Goal: Communication & Community: Share content

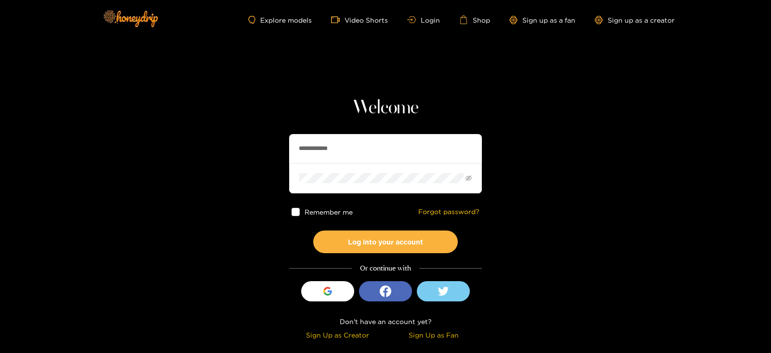
drag, startPoint x: 349, startPoint y: 145, endPoint x: 270, endPoint y: 147, distance: 79.5
click at [270, 147] on section "**********" at bounding box center [385, 171] width 771 height 342
type input "**********"
click at [313, 230] on button "Log into your account" at bounding box center [385, 241] width 145 height 23
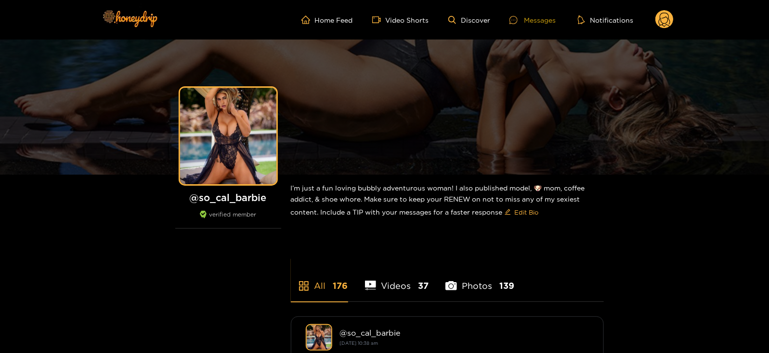
click at [525, 20] on div "Messages" at bounding box center [533, 19] width 46 height 11
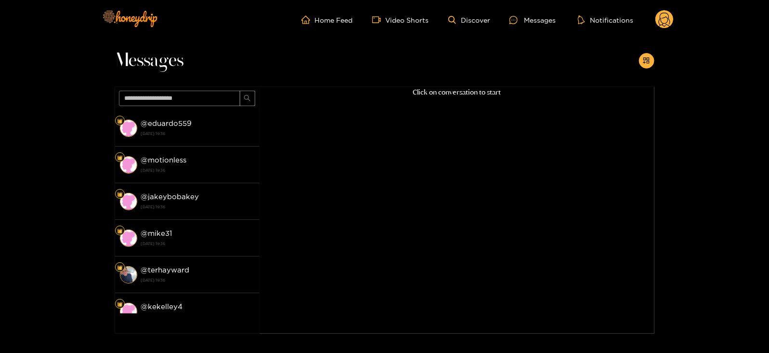
click at [664, 25] on circle at bounding box center [665, 19] width 18 height 18
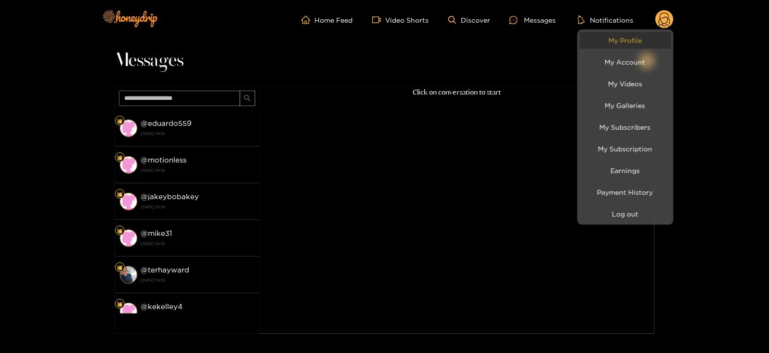
click at [629, 42] on link "My Profile" at bounding box center [626, 40] width 92 height 17
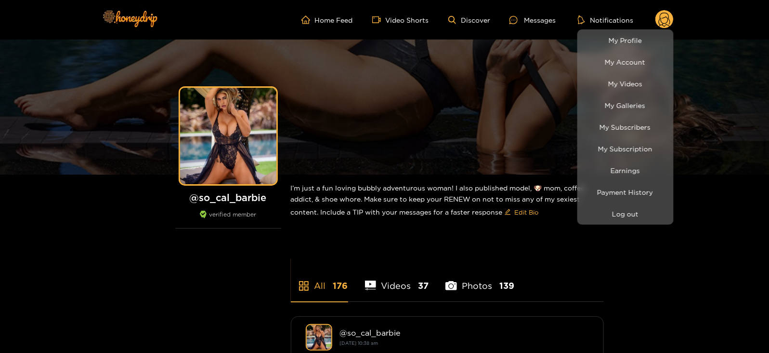
click at [536, 18] on div at bounding box center [384, 176] width 769 height 353
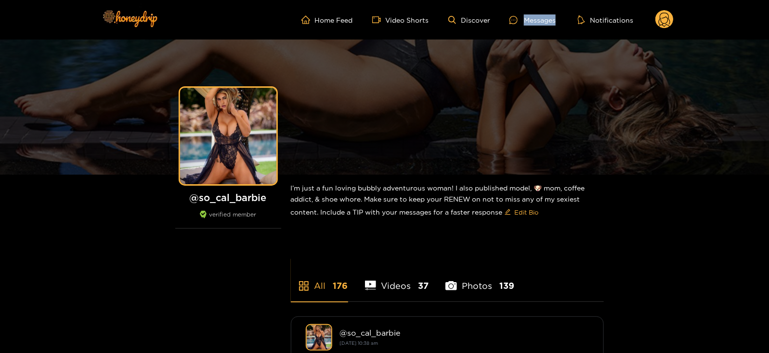
click at [536, 18] on div "Messages" at bounding box center [533, 19] width 46 height 11
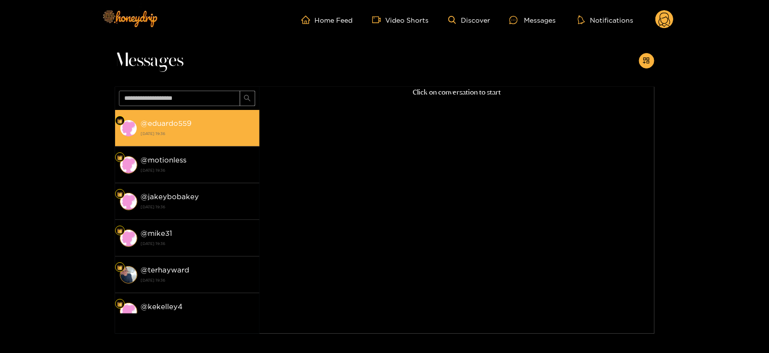
click at [203, 129] on strong "18 August 2025 19:36" at bounding box center [198, 133] width 114 height 9
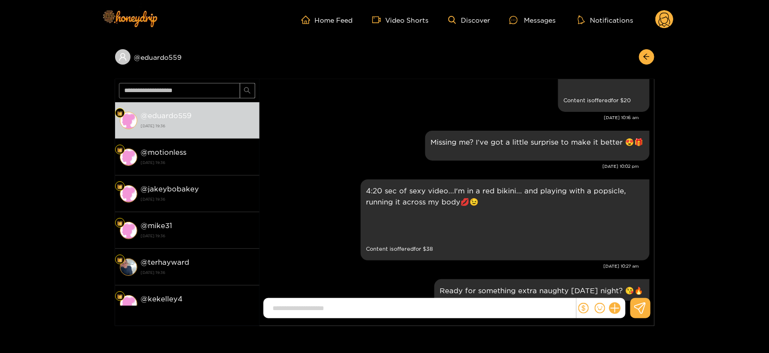
scroll to position [956, 0]
click at [505, 146] on div "Missing me? I’ve got a little surprise to make it better 😍🎁" at bounding box center [537, 144] width 213 height 18
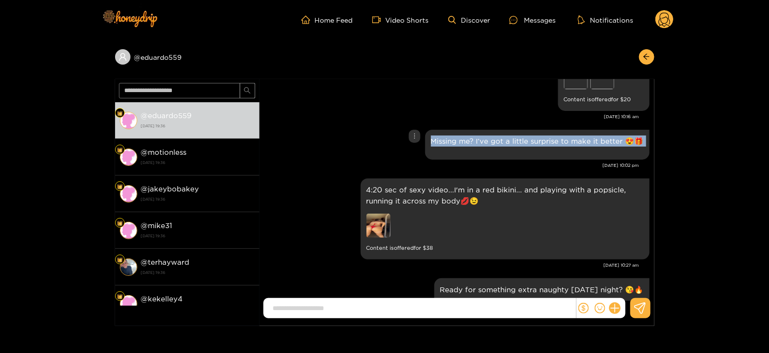
click at [505, 146] on div "Missing me? I’ve got a little surprise to make it better 😍🎁" at bounding box center [537, 144] width 213 height 18
copy div "Missing me? I’ve got a little surprise to make it better 😍🎁"
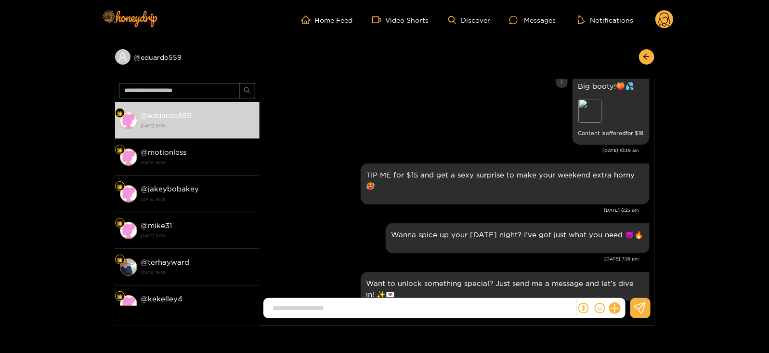
scroll to position [1209, 0]
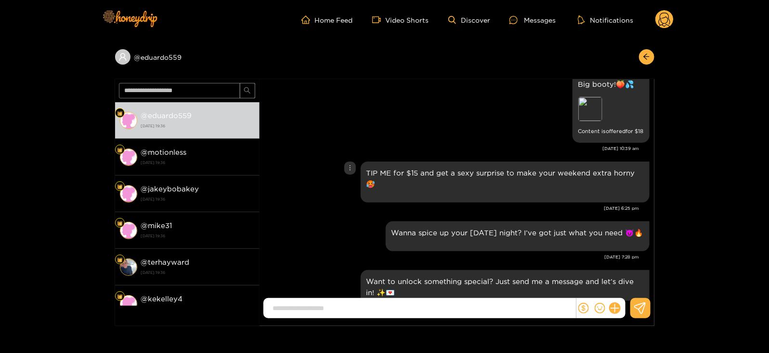
click at [473, 174] on p "TIP ME for $15 and get a sexy surprise to make your weekend extra horny 🥵" at bounding box center [505, 178] width 277 height 22
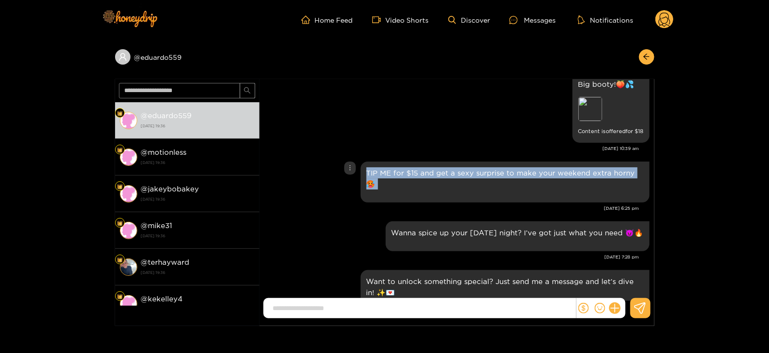
click at [473, 174] on p "TIP ME for $15 and get a sexy surprise to make your weekend extra horny 🥵" at bounding box center [505, 178] width 277 height 22
copy div "TIP ME for $15 and get a sexy surprise to make your weekend extra horny 🥵"
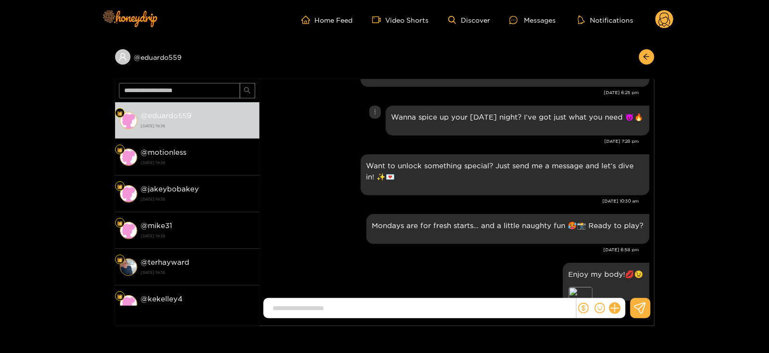
scroll to position [1326, 0]
click at [436, 219] on p "Mondays are for fresh starts… and a little naughty fun 🥵📸 Ready to play?" at bounding box center [508, 224] width 272 height 11
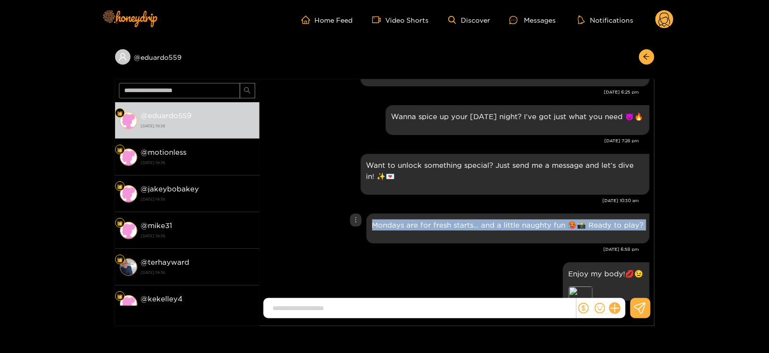
click at [436, 219] on p "Mondays are for fresh starts… and a little naughty fun 🥵📸 Ready to play?" at bounding box center [508, 224] width 272 height 11
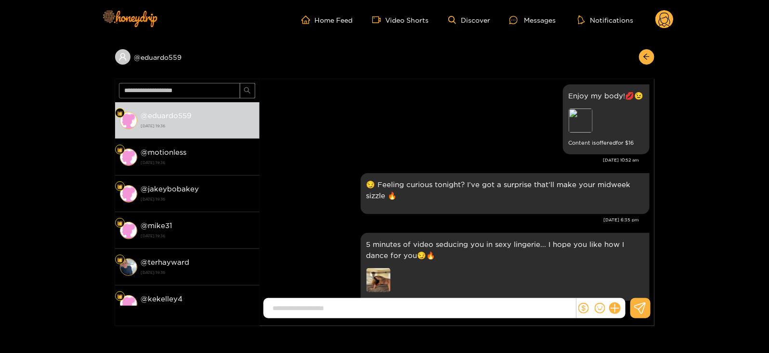
scroll to position [1505, 0]
click at [431, 189] on div "😏 Feeling curious tonight? I’ve got a surprise that’ll make your midweek sizzle…" at bounding box center [505, 191] width 277 height 29
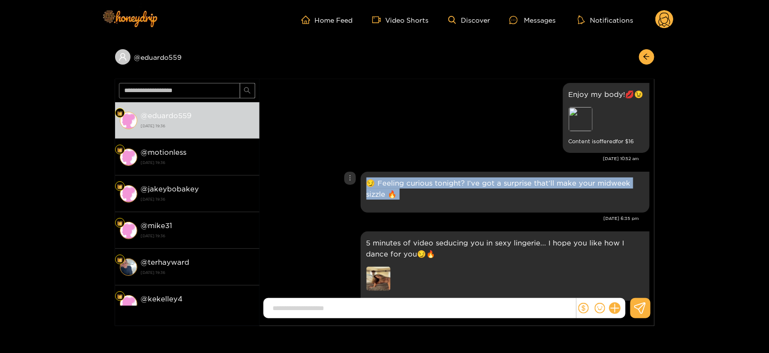
click at [431, 189] on div "😏 Feeling curious tonight? I’ve got a surprise that’ll make your midweek sizzle…" at bounding box center [505, 191] width 277 height 29
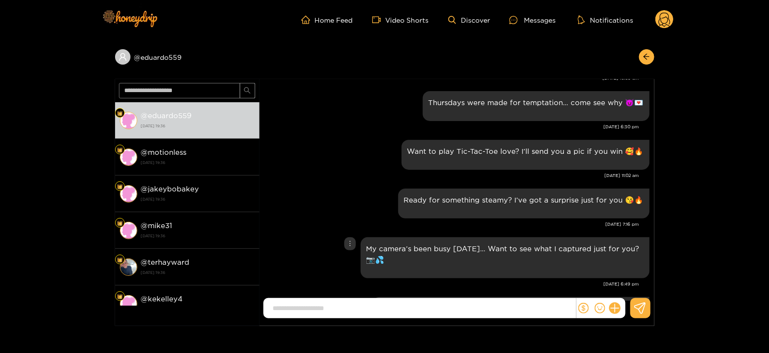
scroll to position [1739, 0]
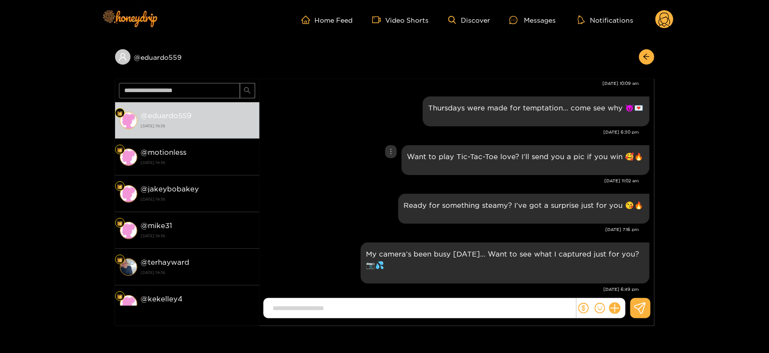
click at [443, 158] on div "Want to play Tic-Tac-Toe love? I’ll send you a pic if you win 🥰🔥" at bounding box center [526, 160] width 248 height 30
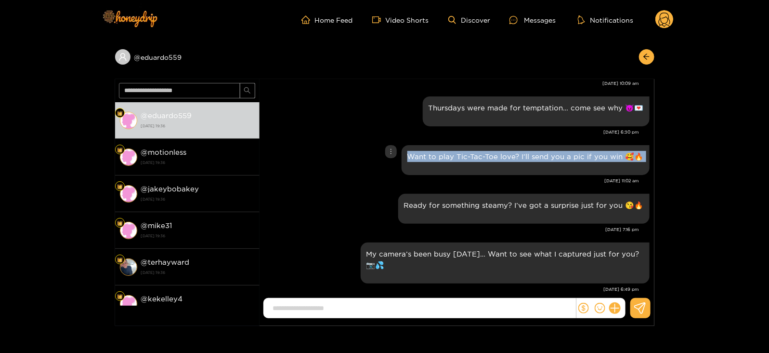
click at [443, 158] on div "Want to play Tic-Tac-Toe love? I’ll send you a pic if you win 🥰🔥" at bounding box center [526, 160] width 248 height 30
copy div "Want to play Tic-Tac-Toe love? I’ll send you a pic if you win 🥰🔥"
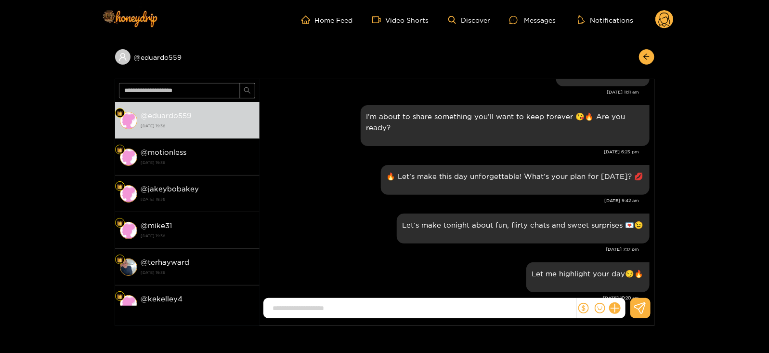
scroll to position [2429, 0]
click at [460, 178] on div "🔥 Let’s make this day unforgettable! What’s your plan for today? 💋" at bounding box center [515, 179] width 269 height 30
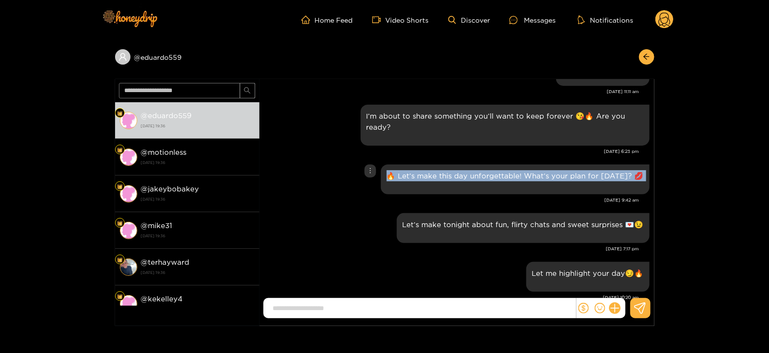
click at [460, 178] on div "🔥 Let’s make this day unforgettable! What’s your plan for today? 💋" at bounding box center [515, 179] width 269 height 30
copy div "🔥 Let’s make this day unforgettable! What’s your plan for today? 💋"
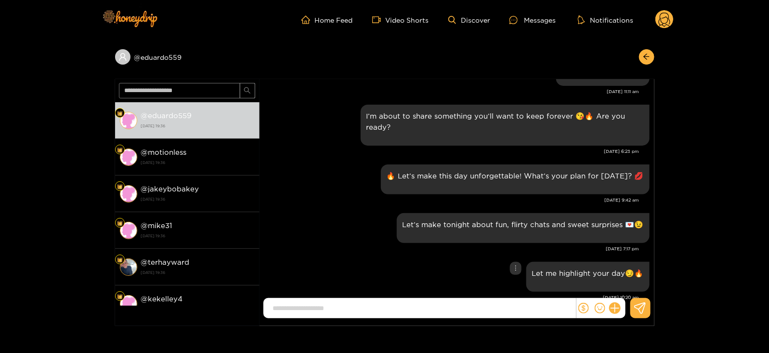
click at [612, 267] on p "Let me highlight your day😏🔥" at bounding box center [588, 272] width 112 height 11
copy div "Let me highlight your day😏🔥"
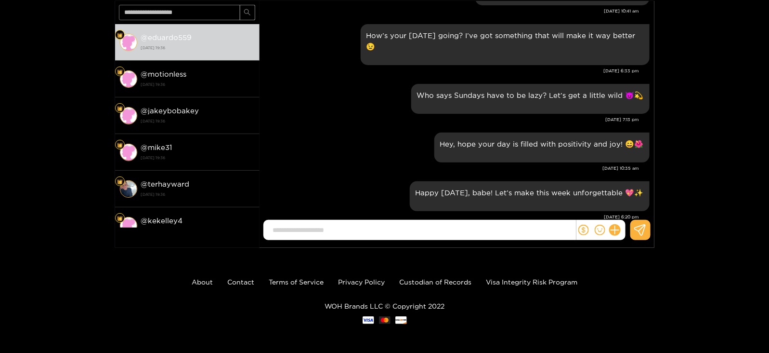
scroll to position [0, 0]
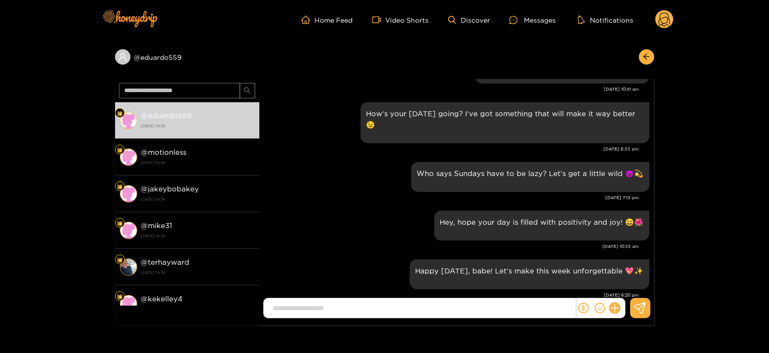
click at [662, 21] on circle at bounding box center [665, 19] width 18 height 18
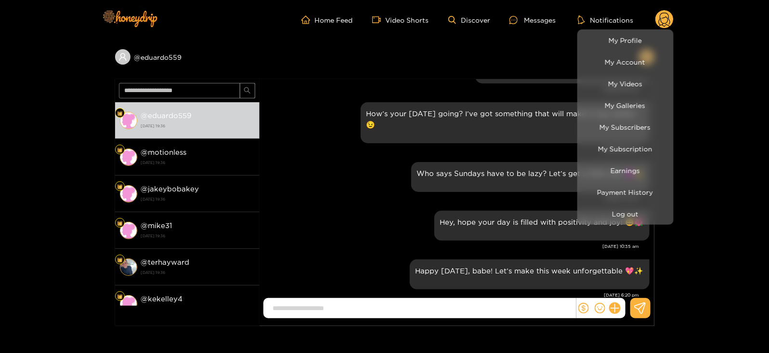
click at [392, 159] on div at bounding box center [384, 176] width 769 height 353
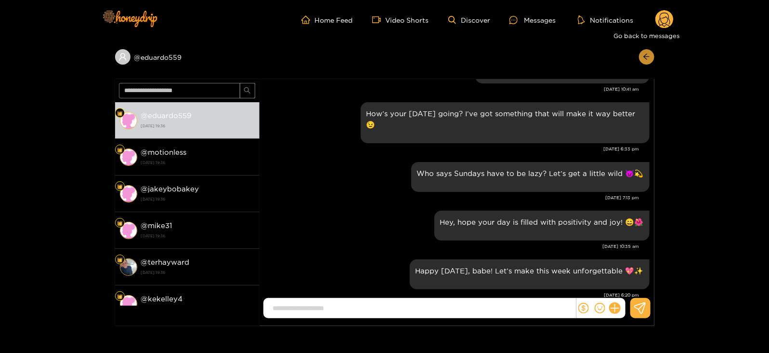
click at [645, 59] on icon "arrow-left" at bounding box center [646, 56] width 7 height 7
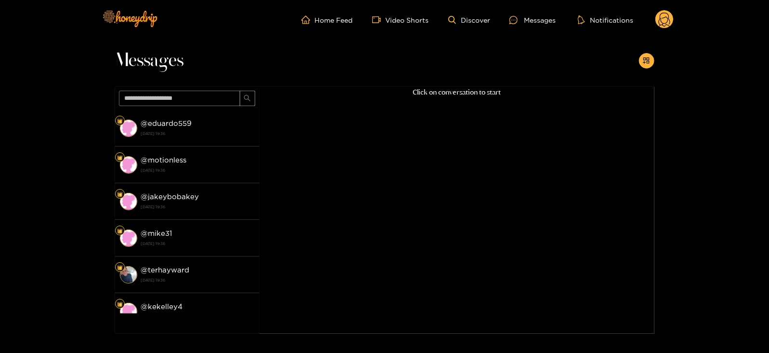
click at [645, 59] on icon "appstore-add" at bounding box center [646, 60] width 7 height 7
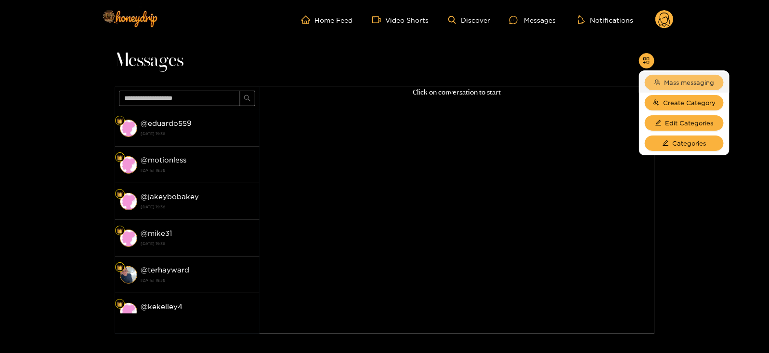
click at [672, 76] on button "Mass messaging" at bounding box center [684, 82] width 79 height 15
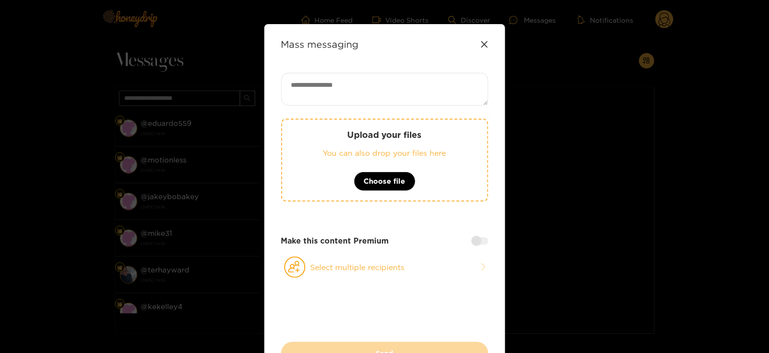
click at [368, 65] on div "Mass messaging Upload your files You can also drop your files here Choose file …" at bounding box center [384, 202] width 241 height 357
click at [342, 91] on textarea at bounding box center [384, 89] width 207 height 33
paste textarea "**********"
type textarea "**********"
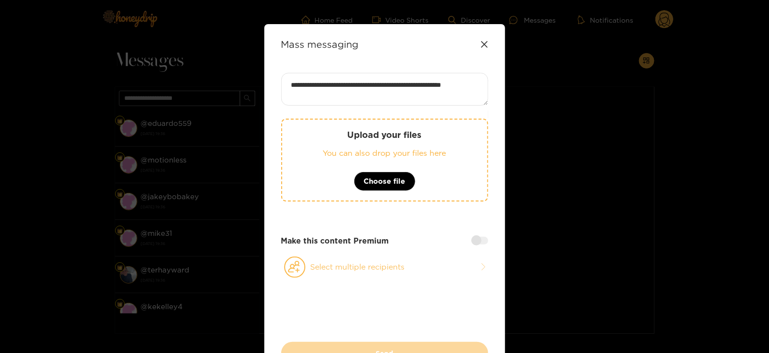
click at [309, 273] on button "Select multiple recipients" at bounding box center [384, 267] width 207 height 22
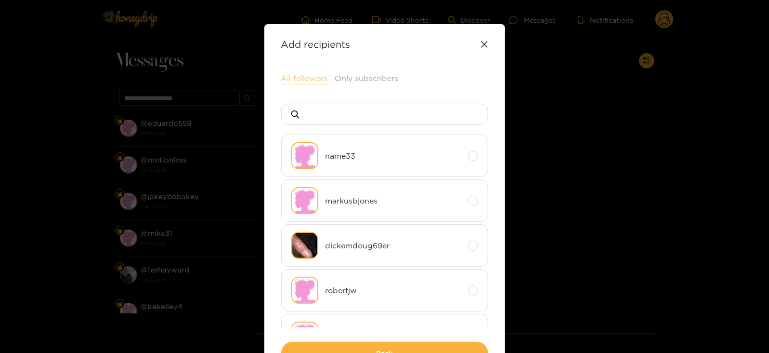
click at [295, 76] on button "All followers" at bounding box center [304, 79] width 47 height 12
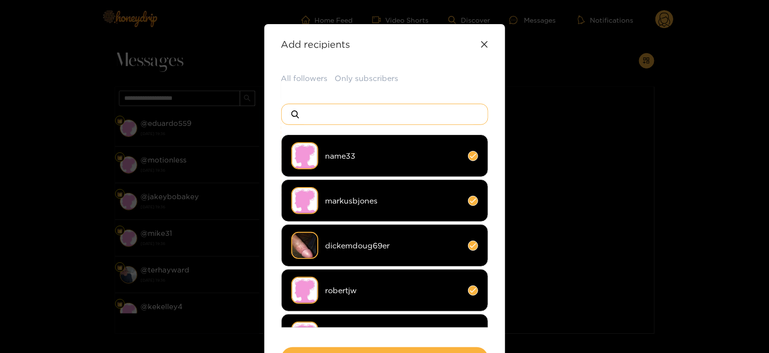
click at [364, 110] on input at bounding box center [389, 114] width 170 height 20
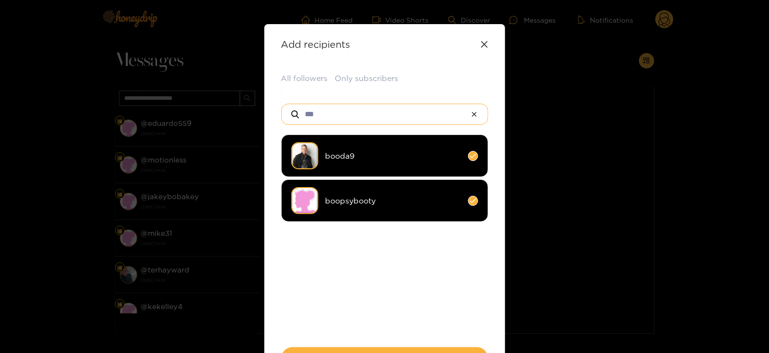
type input "***"
click at [350, 150] on span "booda9" at bounding box center [393, 155] width 135 height 11
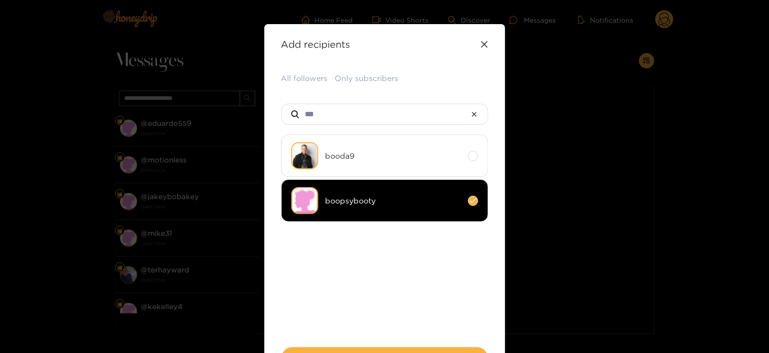
scroll to position [71, 0]
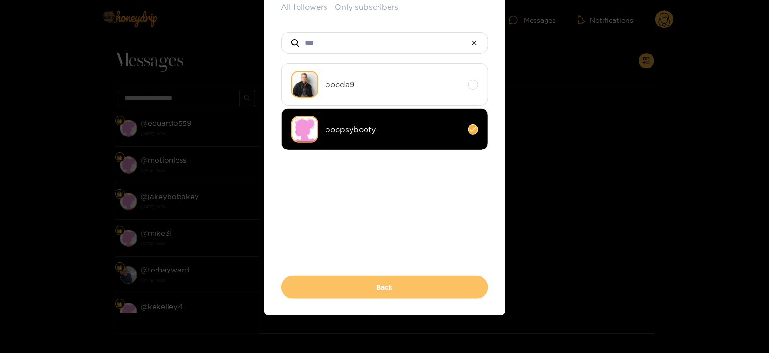
click at [325, 288] on button "Back" at bounding box center [384, 287] width 207 height 23
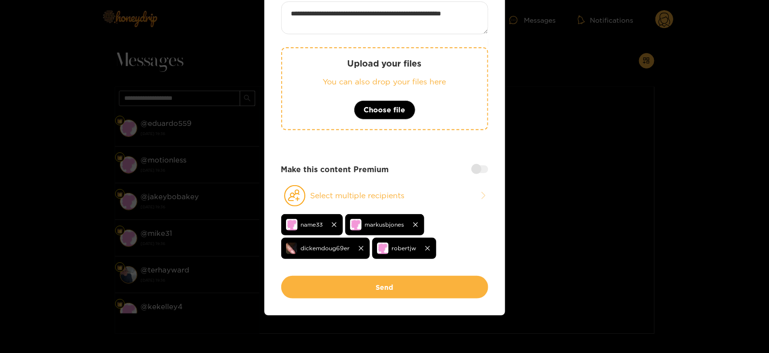
click at [325, 288] on button "Send" at bounding box center [384, 287] width 207 height 23
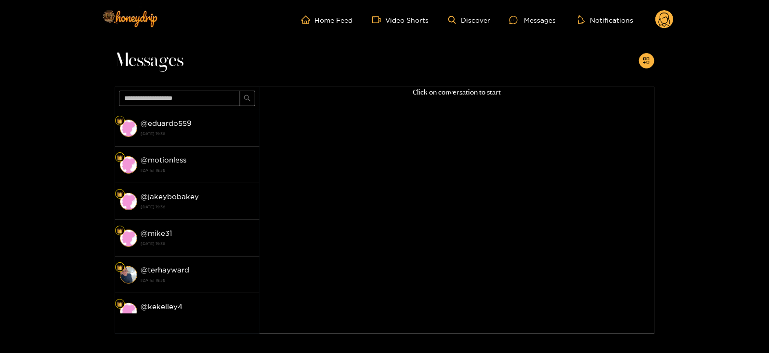
scroll to position [24, 0]
click at [664, 19] on circle at bounding box center [665, 19] width 18 height 18
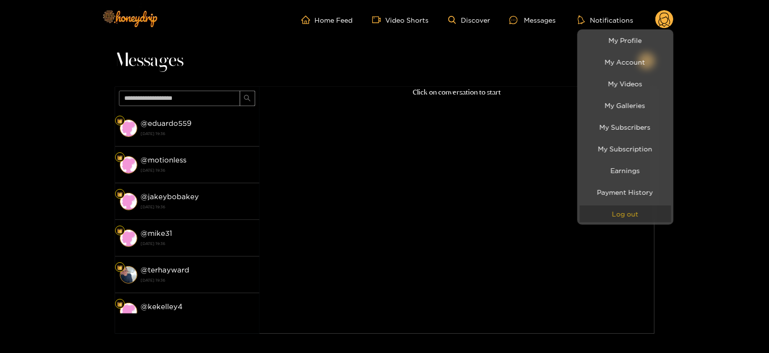
click at [603, 209] on button "Log out" at bounding box center [626, 213] width 92 height 17
